Goal: Navigation & Orientation: Find specific page/section

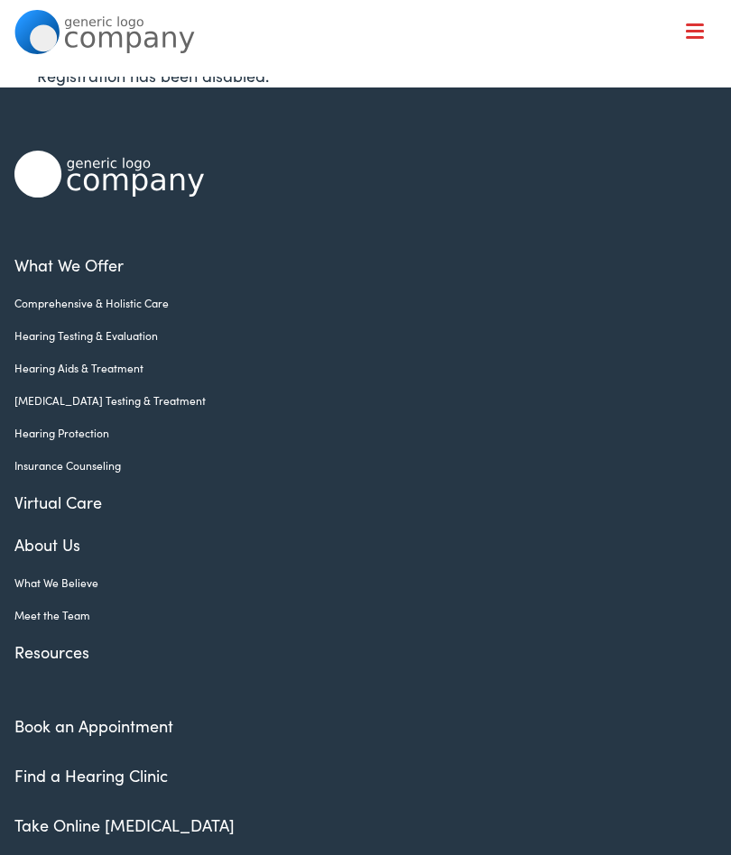
click at [69, 371] on link "Hearing Aids & Treatment" at bounding box center [351, 368] width 675 height 16
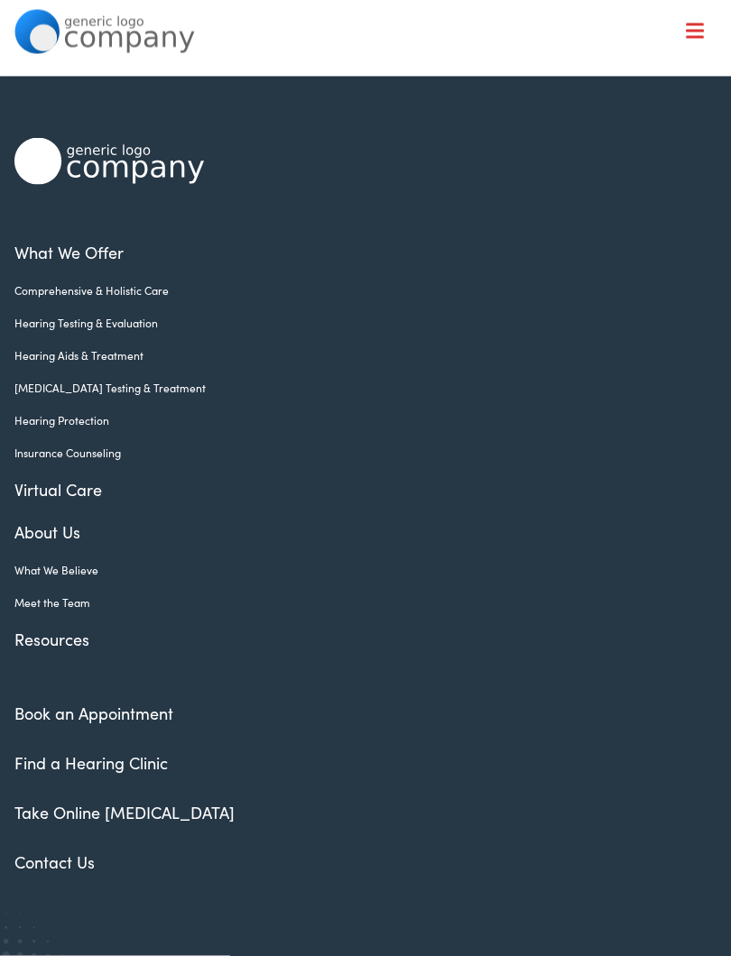
scroll to position [14, 0]
click at [51, 293] on link "Comprehensive & Holistic Care" at bounding box center [351, 289] width 675 height 16
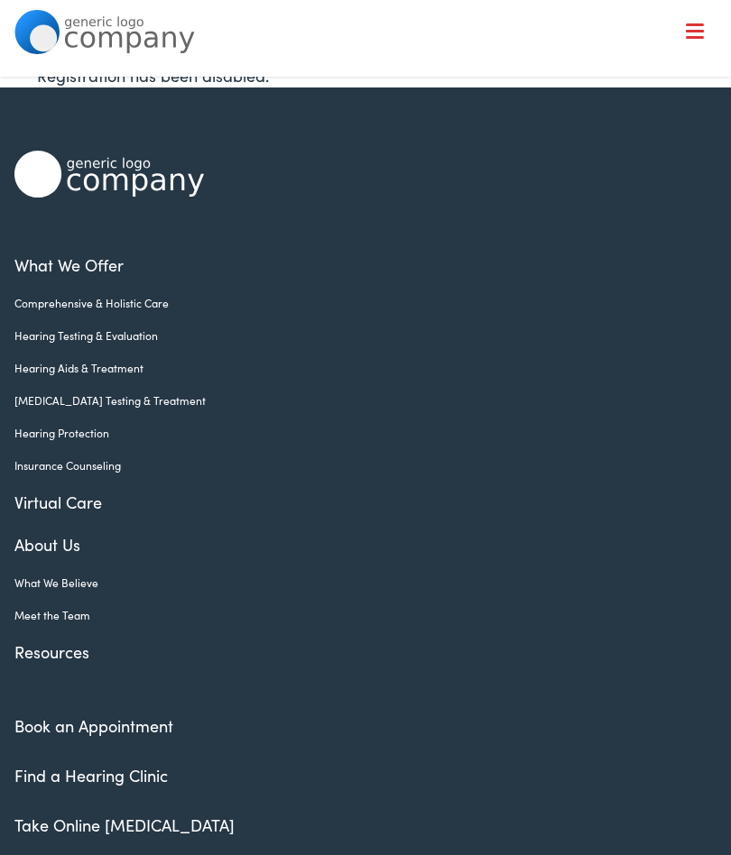
scroll to position [65, 0]
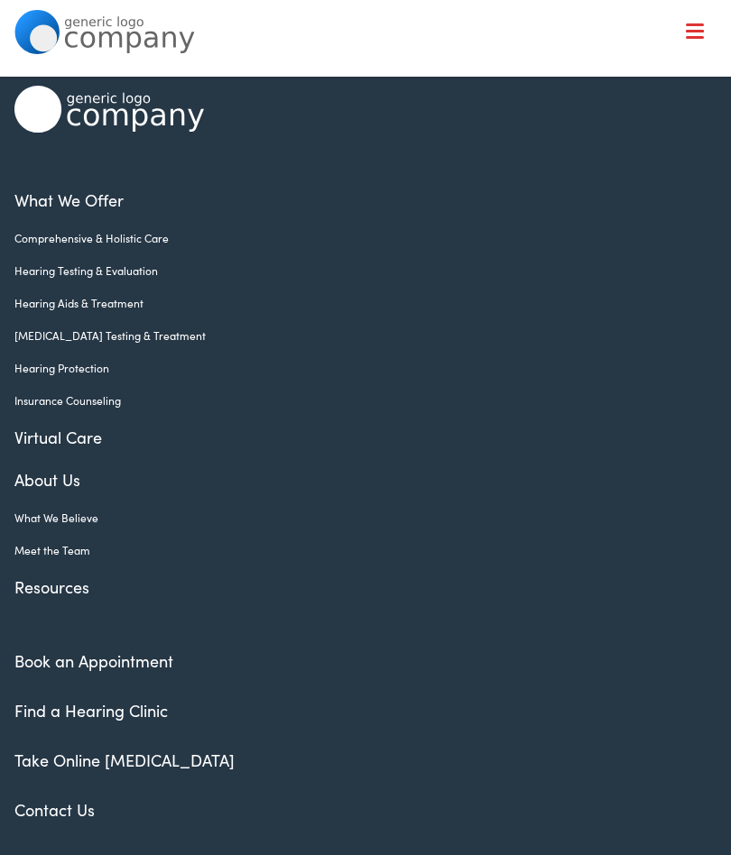
click at [55, 277] on link "Hearing Testing & Evaluation" at bounding box center [351, 270] width 675 height 16
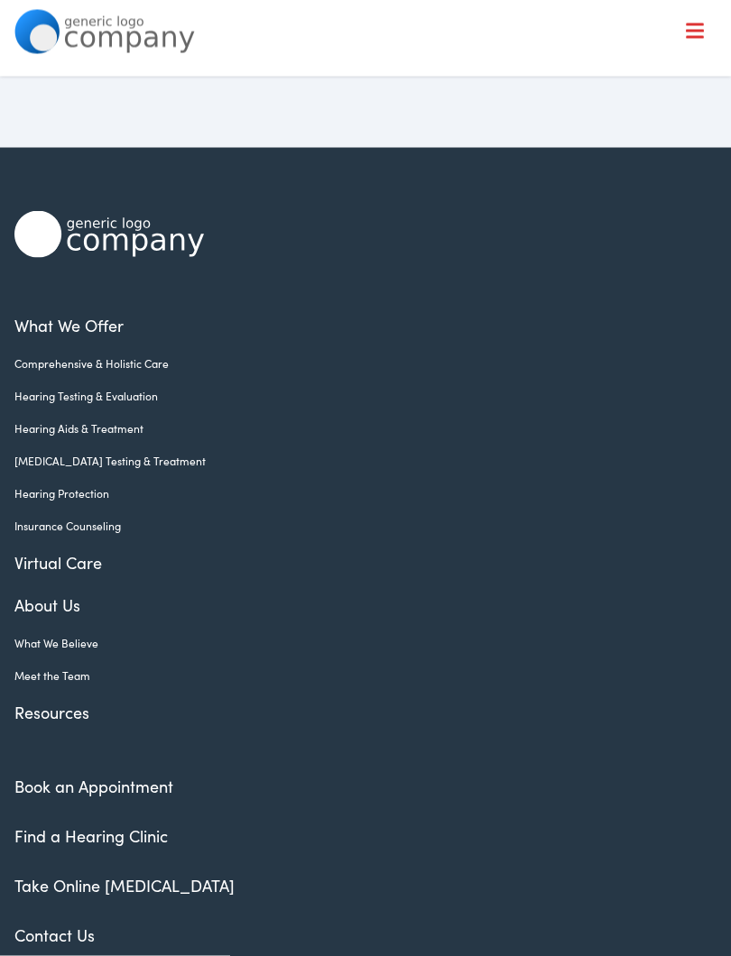
scroll to position [2764, 0]
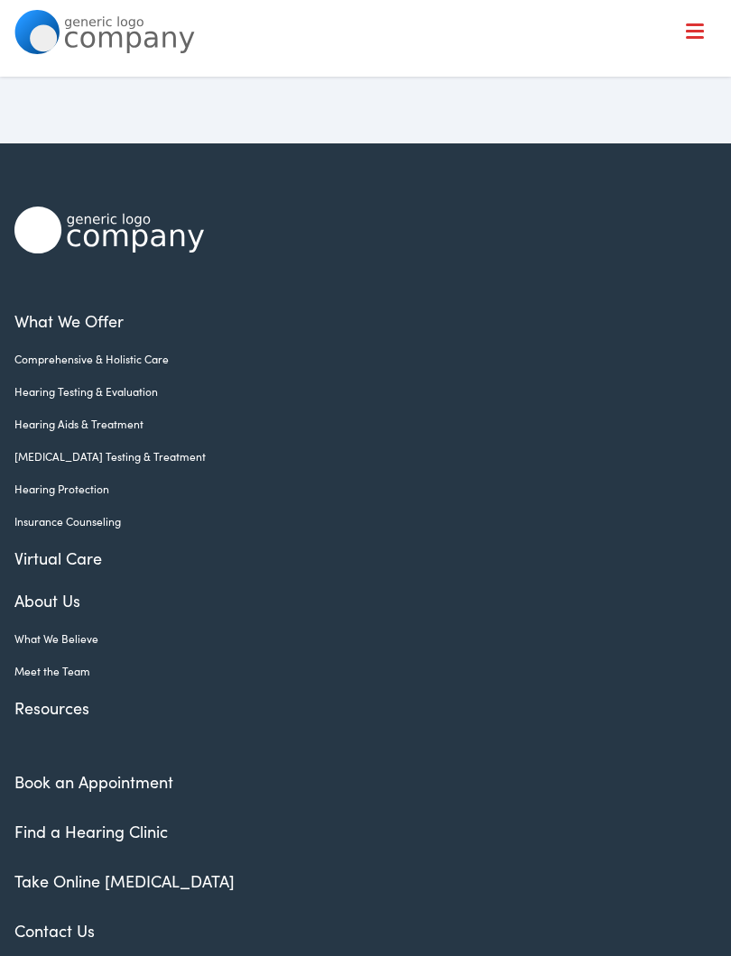
click at [50, 432] on link "Hearing Aids & Treatment" at bounding box center [351, 424] width 675 height 16
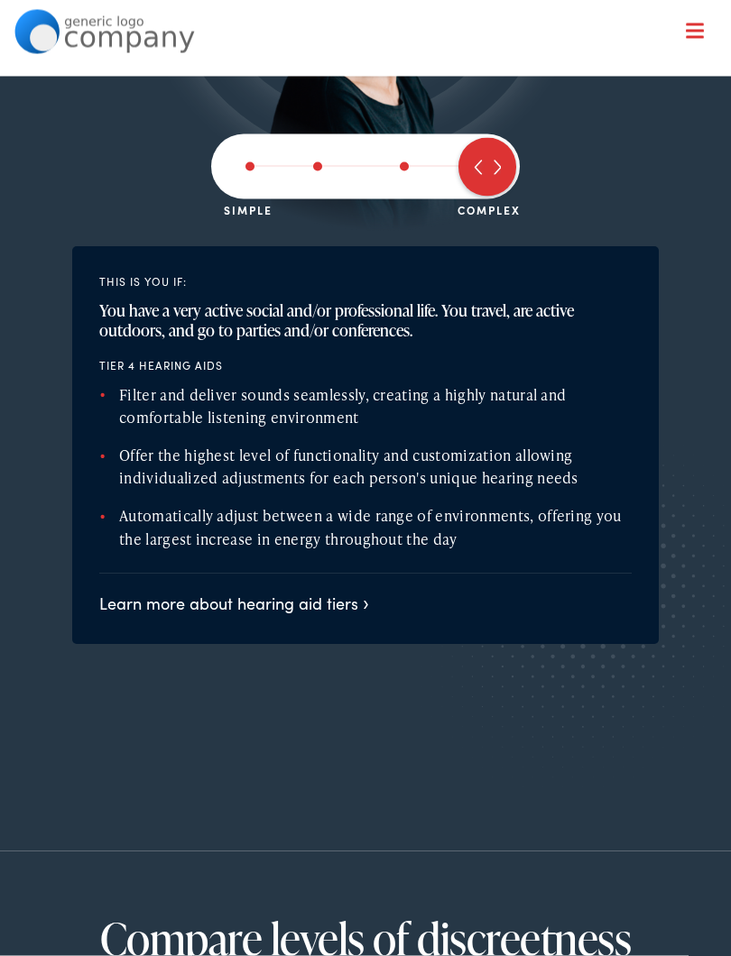
scroll to position [2069, 0]
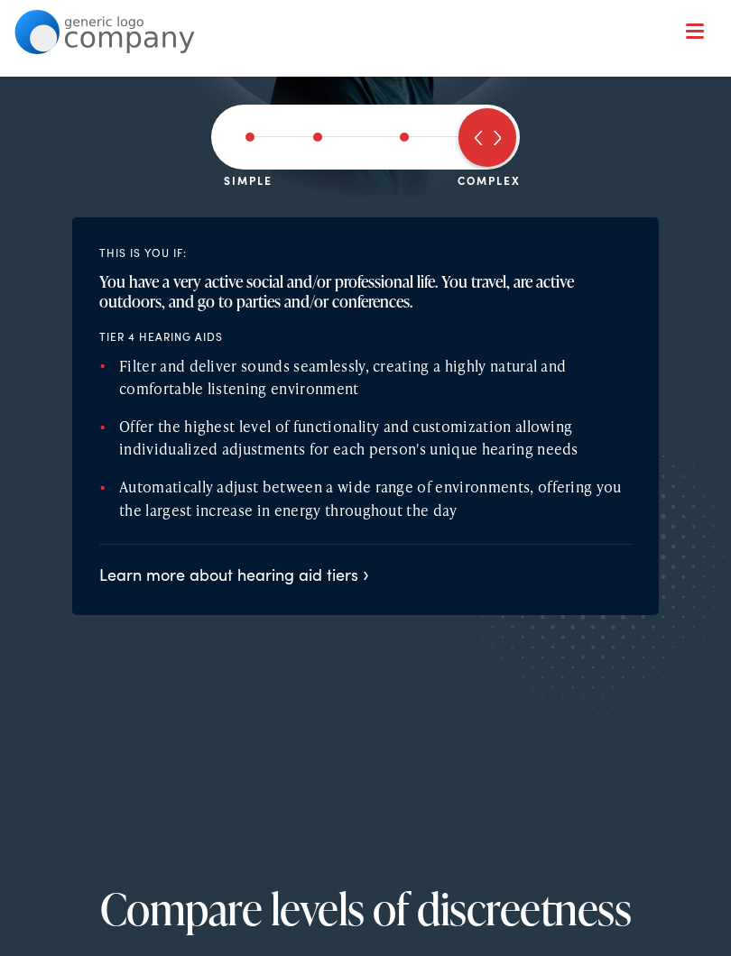
click at [630, 335] on h4 "Tier 4 hearing aids" at bounding box center [365, 336] width 532 height 13
click at [338, 571] on link "Learn more about hearing aid tiers" at bounding box center [234, 574] width 270 height 23
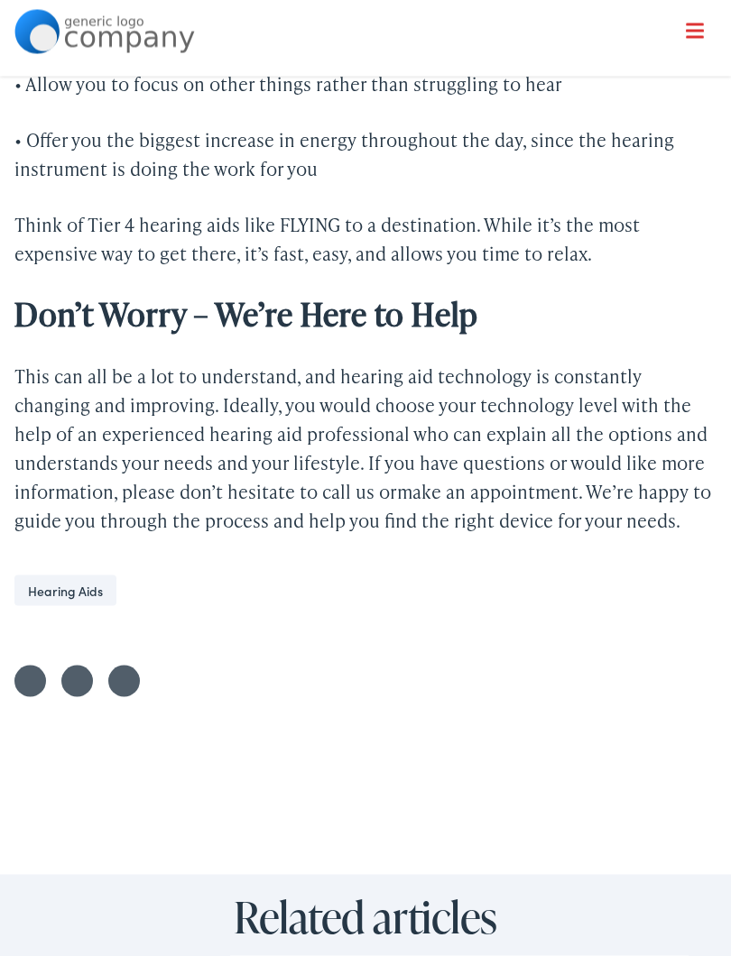
scroll to position [3704, 0]
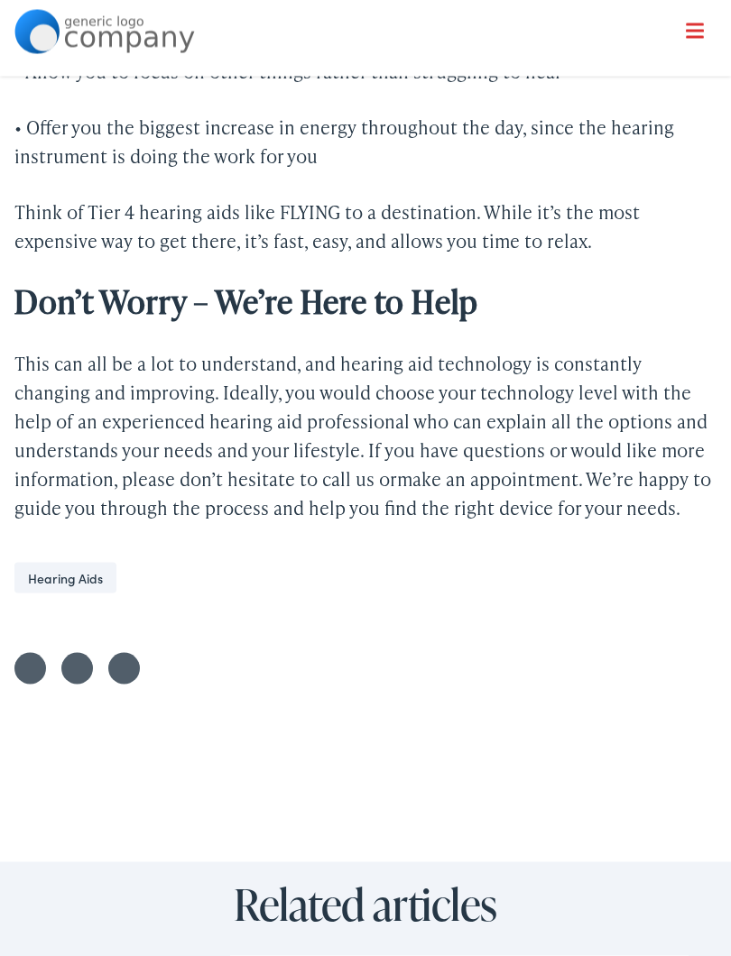
click at [92, 578] on link "Hearing Aids" at bounding box center [65, 578] width 102 height 31
click at [78, 563] on link "Hearing Aids" at bounding box center [65, 578] width 102 height 31
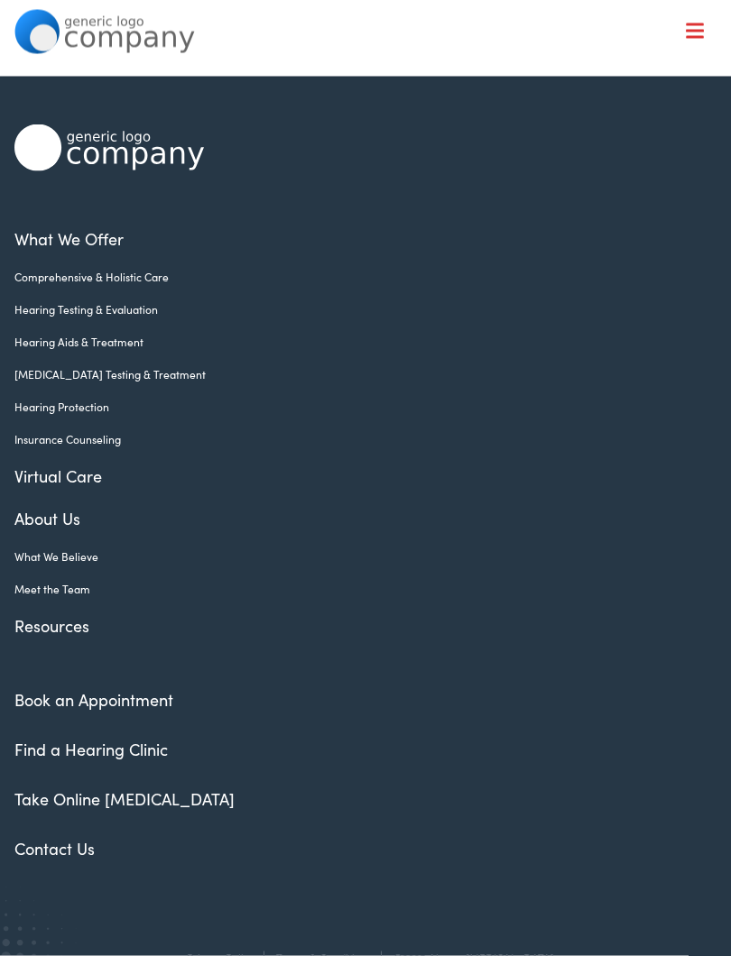
scroll to position [1091, 0]
click at [106, 430] on link "Insurance Counseling" at bounding box center [351, 438] width 675 height 16
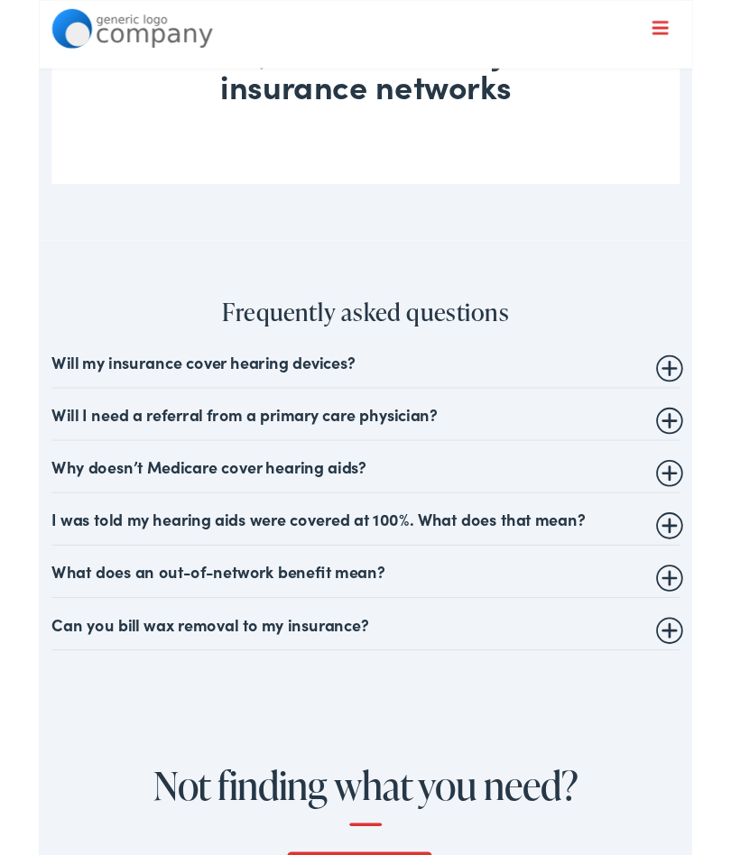
scroll to position [1191, 0]
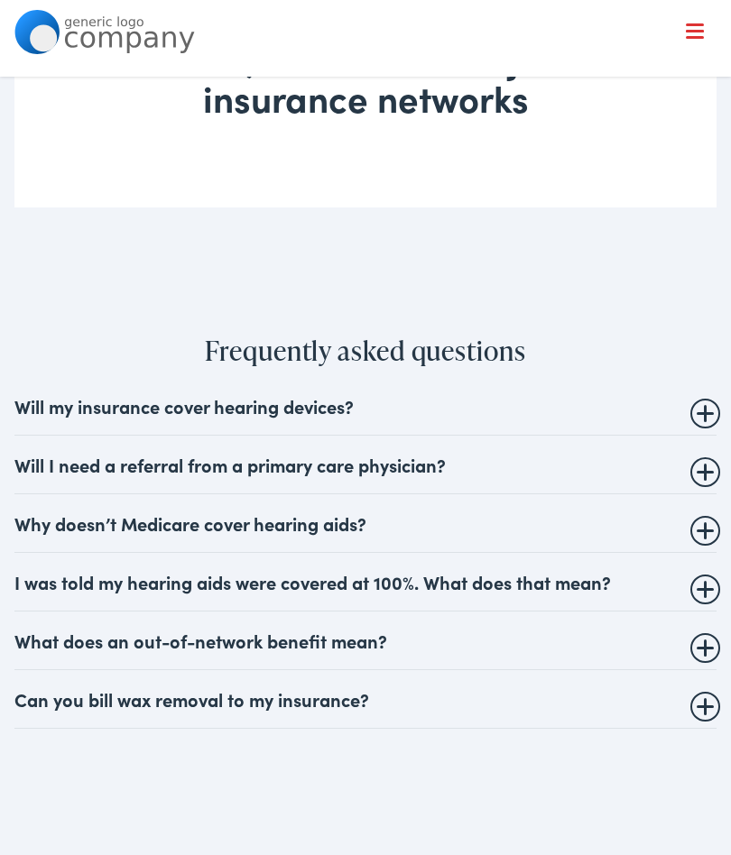
click at [705, 417] on summary "Will my insurance cover hearing devices?" at bounding box center [365, 406] width 702 height 22
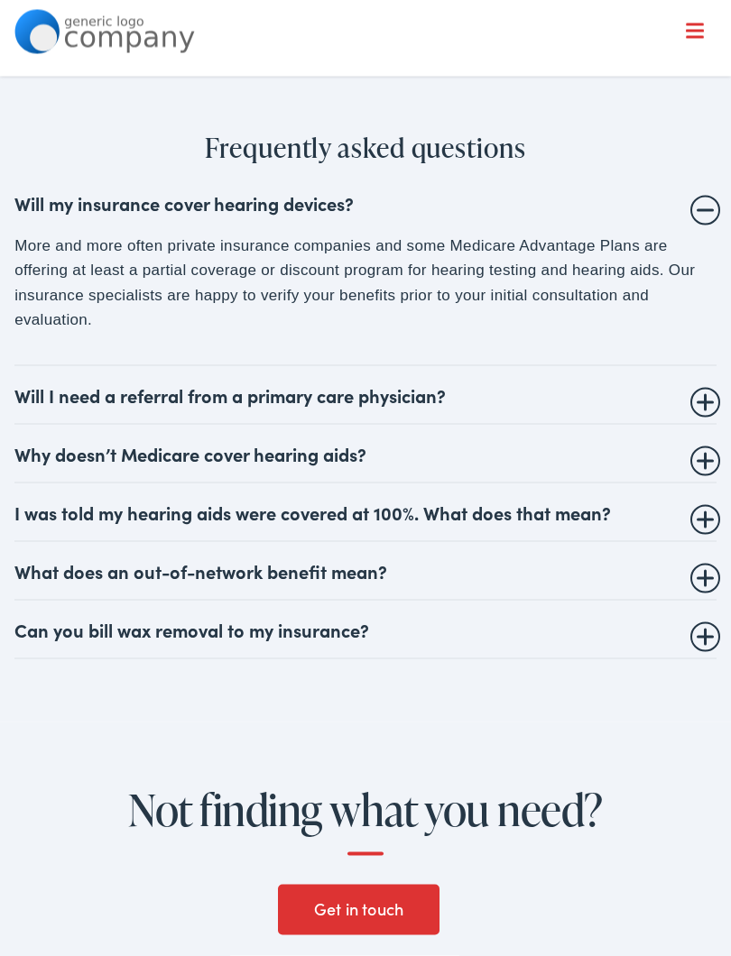
scroll to position [1395, 0]
click at [706, 405] on summary "Will I need a referral from a primary care physician?" at bounding box center [365, 394] width 702 height 22
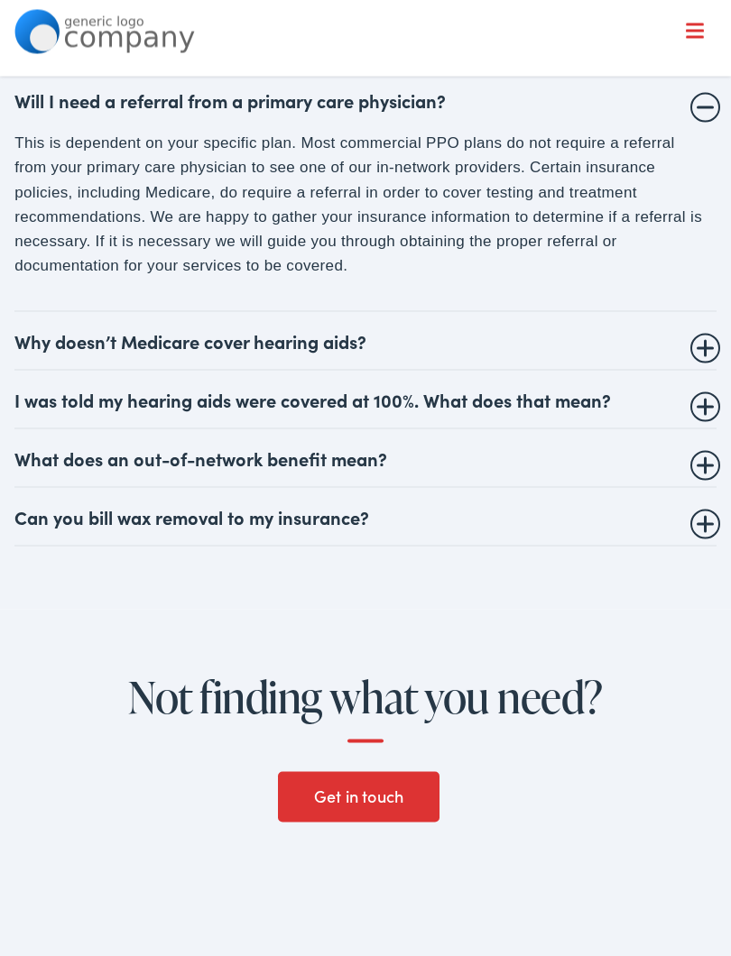
scroll to position [1557, 0]
click at [703, 351] on summary "Why doesn’t Medicare cover hearing aids?" at bounding box center [365, 340] width 702 height 22
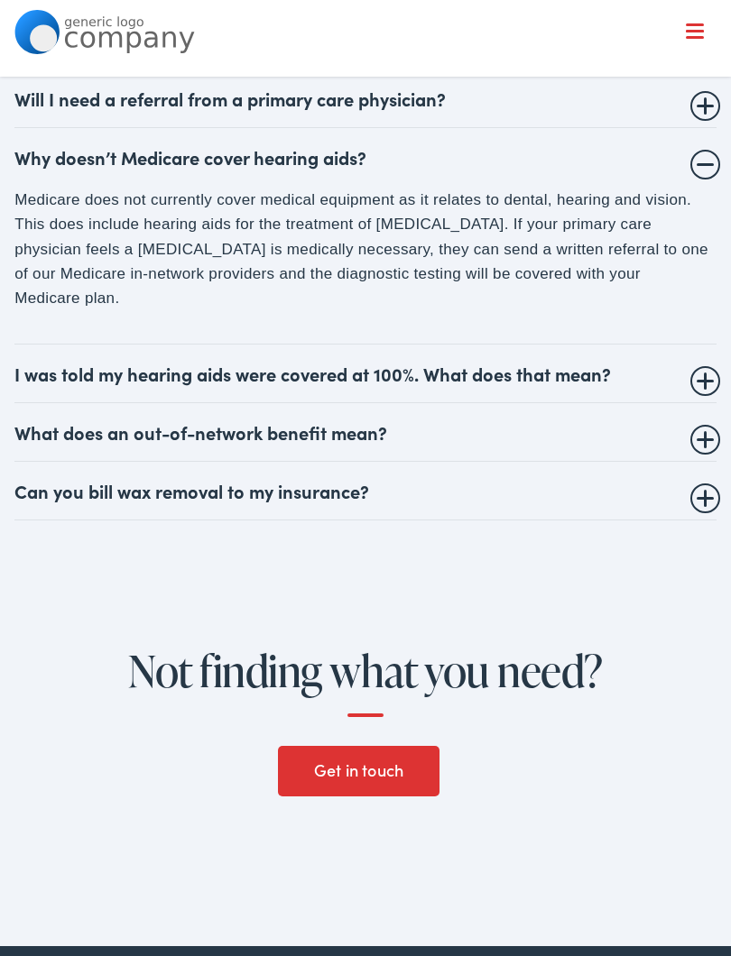
click at [704, 384] on summary "I was told my hearing aids were covered at 100%. What does that mean?" at bounding box center [365, 374] width 702 height 22
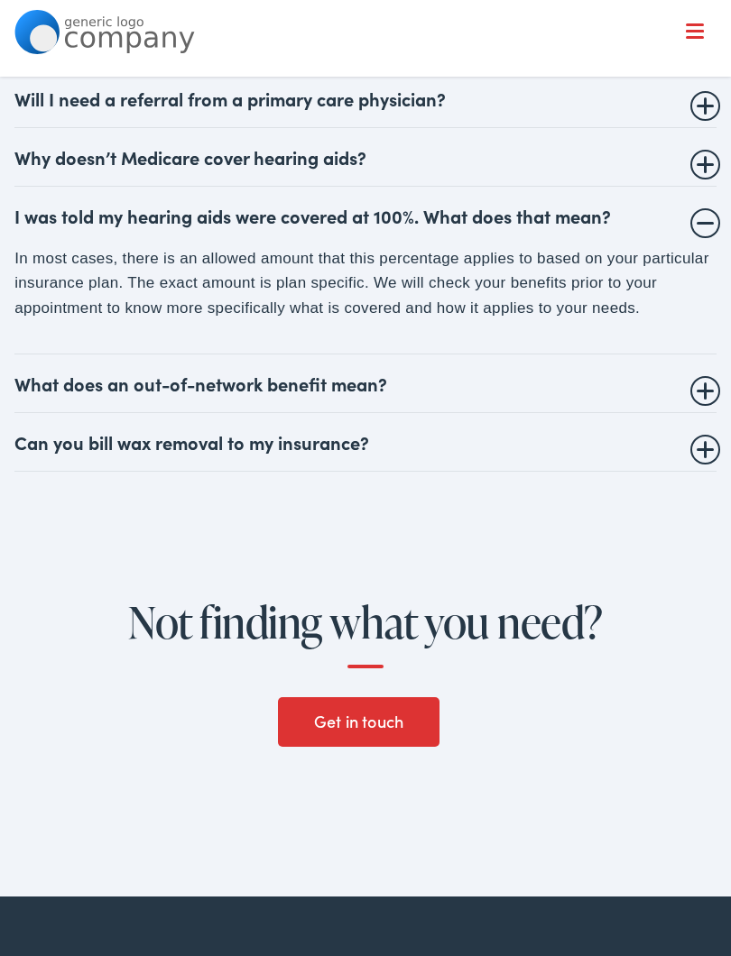
click at [701, 394] on summary "What does an out-of-network benefit mean?" at bounding box center [365, 383] width 702 height 22
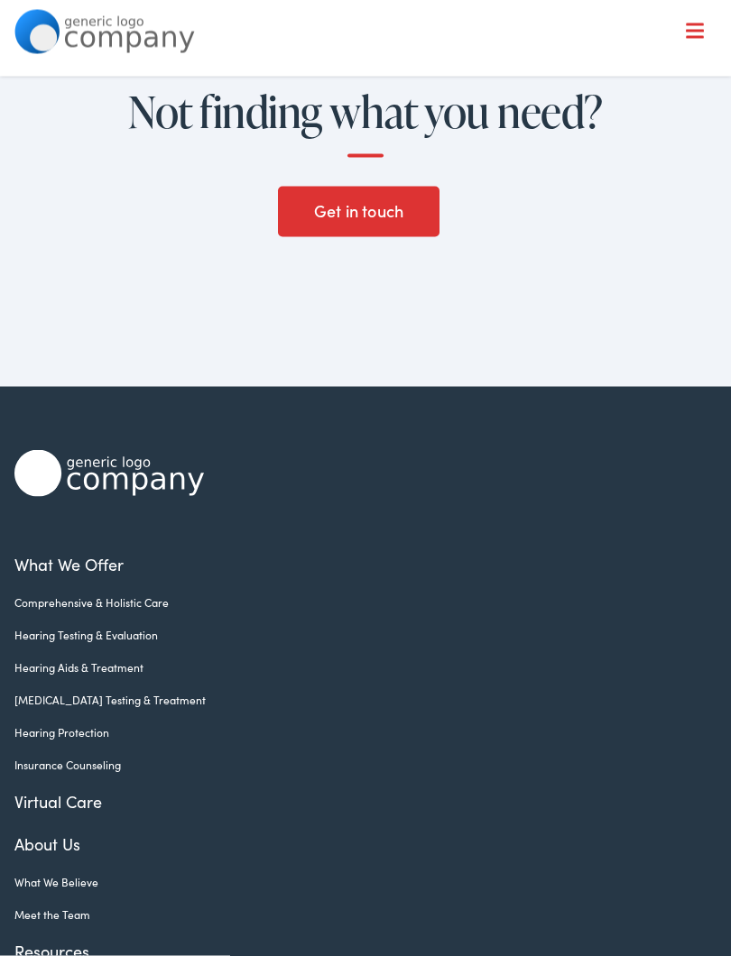
scroll to position [2093, 0]
click at [116, 496] on img at bounding box center [108, 472] width 189 height 47
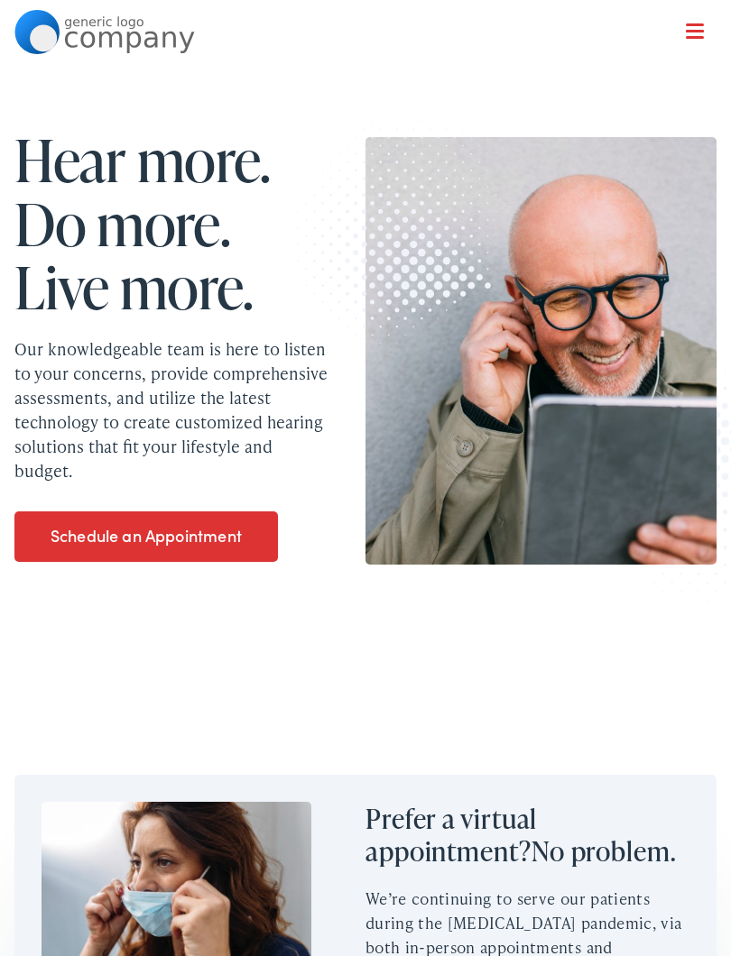
click at [699, 34] on div at bounding box center [694, 32] width 18 height 18
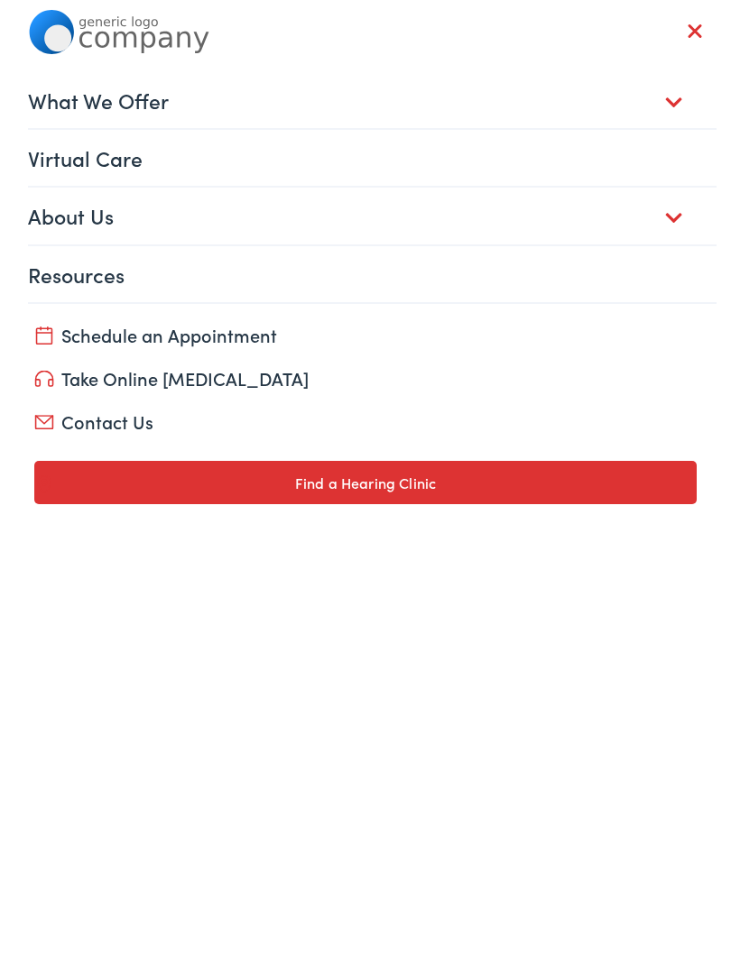
click at [686, 211] on link "About Us" at bounding box center [372, 216] width 688 height 56
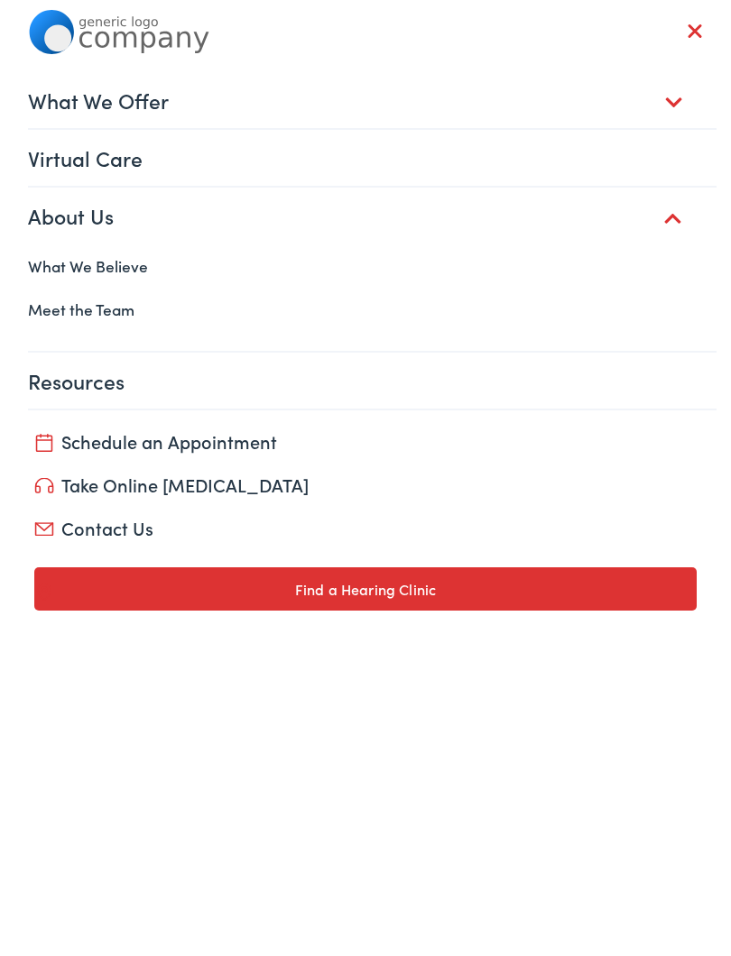
click at [142, 271] on link "What We Believe" at bounding box center [365, 265] width 702 height 43
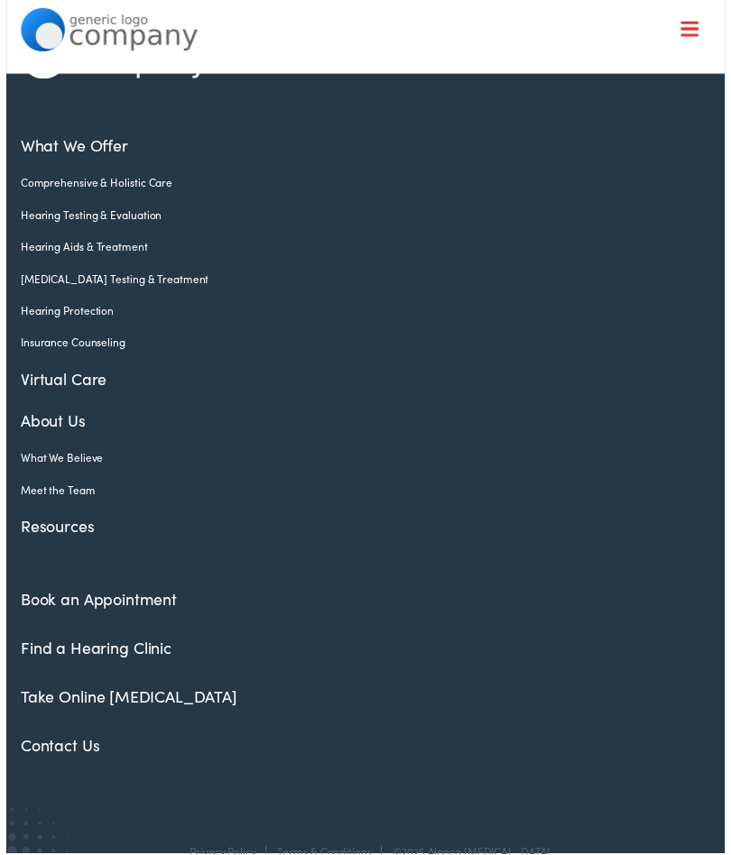
scroll to position [3925, 0]
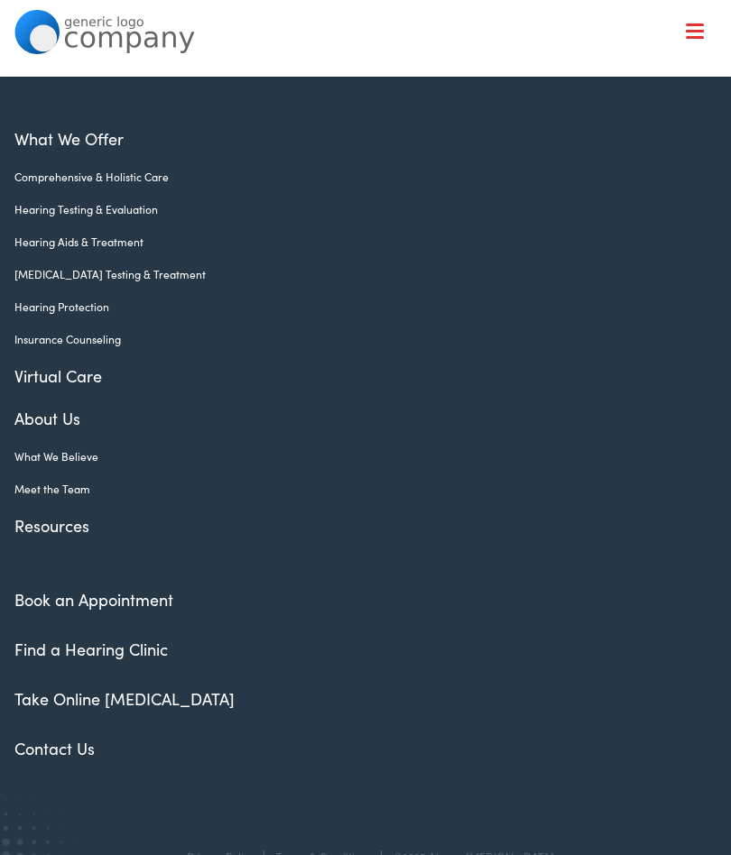
click at [81, 481] on link "Meet the Team" at bounding box center [351, 489] width 675 height 16
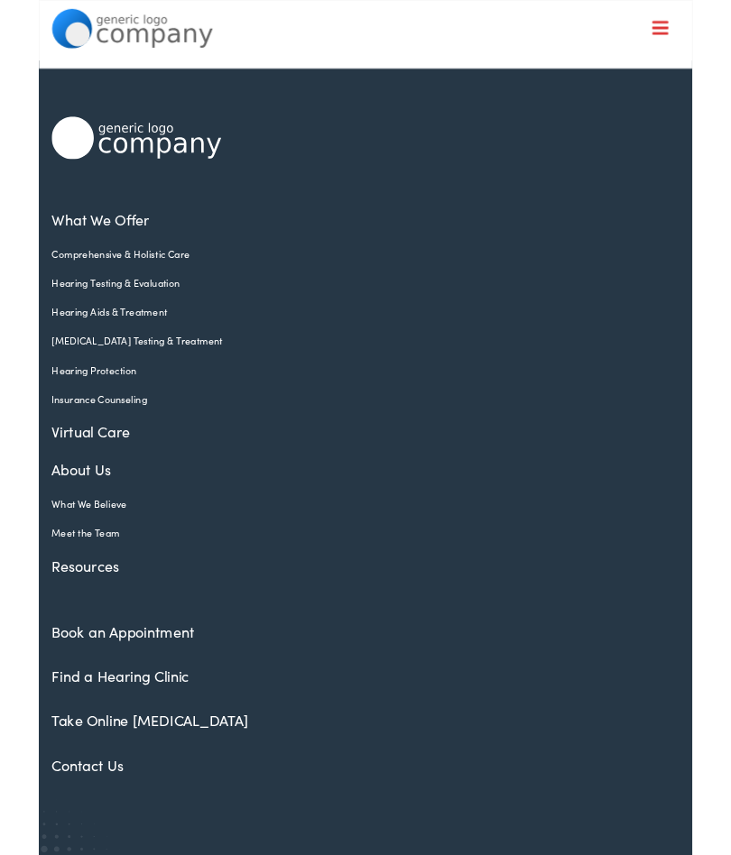
scroll to position [1044, 0]
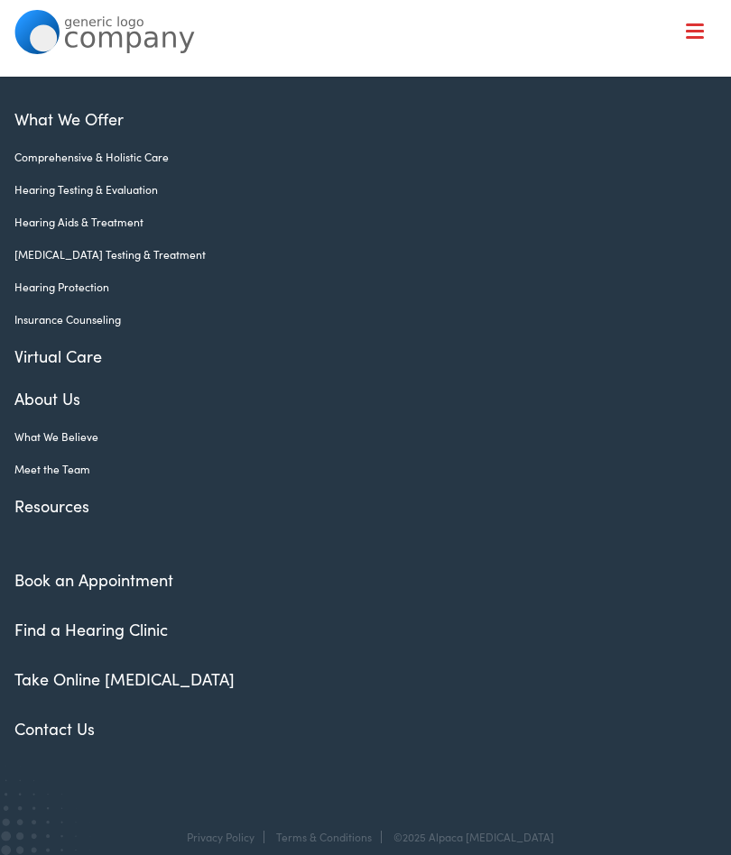
click at [150, 618] on link "Find a Hearing Clinic" at bounding box center [90, 629] width 153 height 23
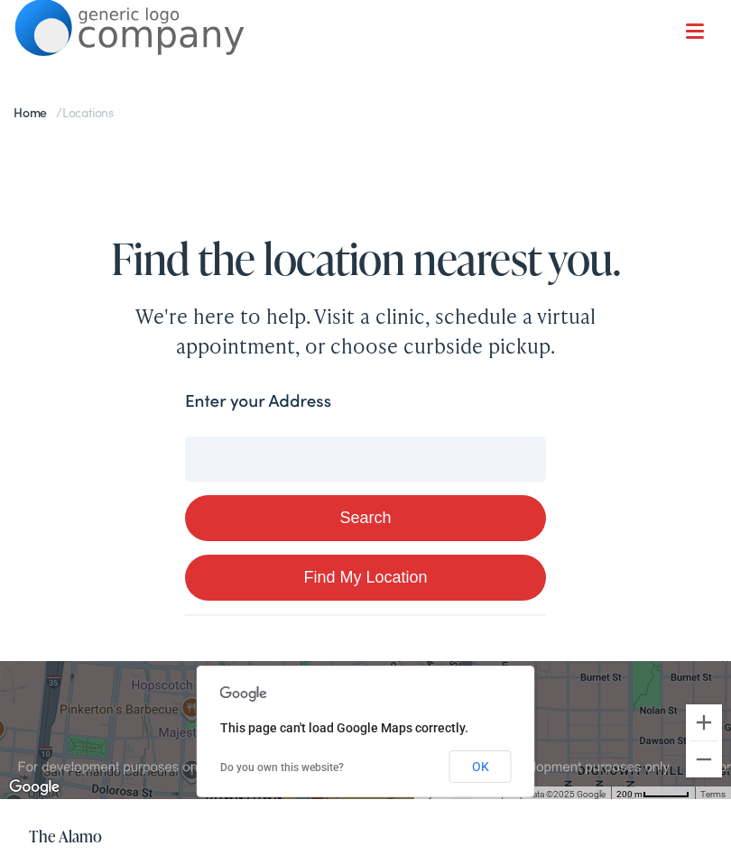
click at [431, 445] on input "Enter your Address" at bounding box center [365, 459] width 361 height 45
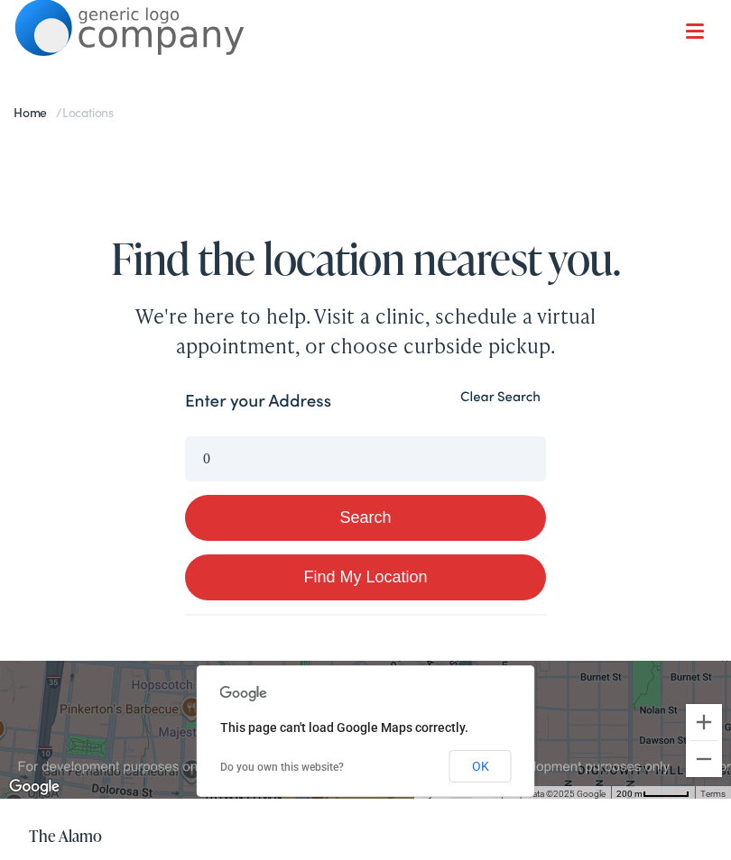
type input "0"
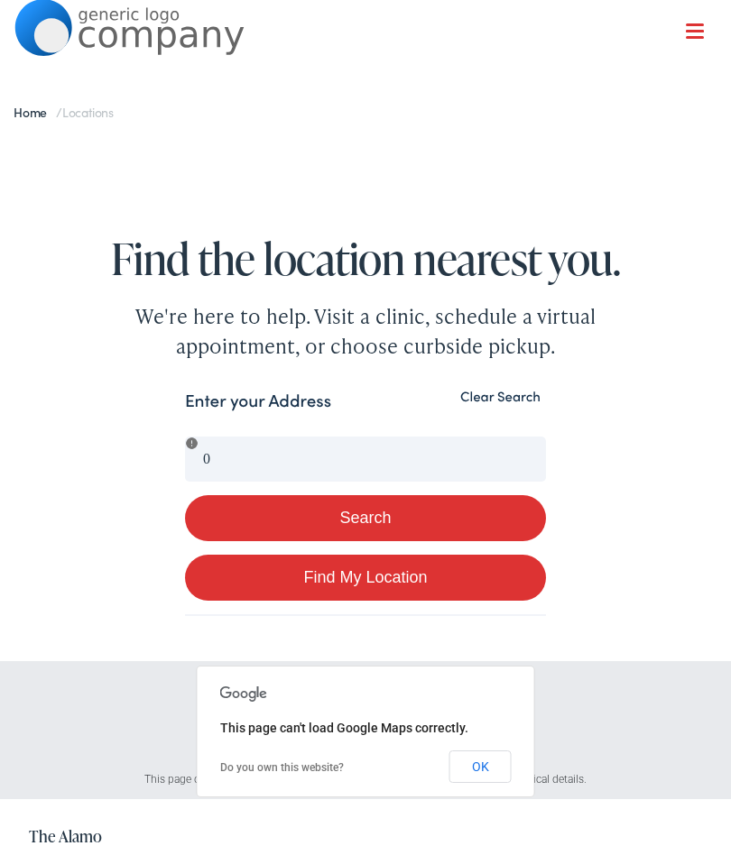
click at [428, 700] on div at bounding box center [365, 692] width 291 height 24
click at [488, 771] on button "OK" at bounding box center [480, 766] width 62 height 32
